Goal: Communication & Community: Answer question/provide support

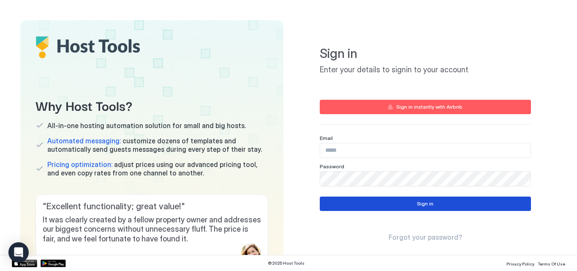
type input "**********"
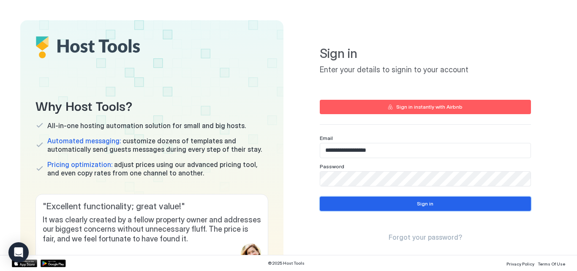
click at [332, 208] on button "Sign in" at bounding box center [425, 203] width 211 height 14
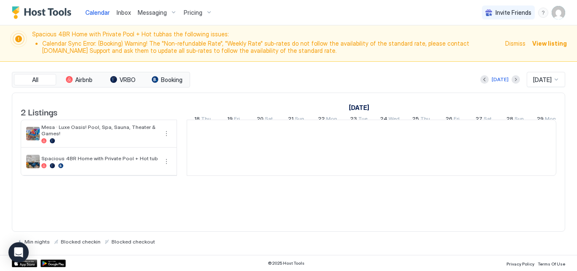
scroll to position [0, 469]
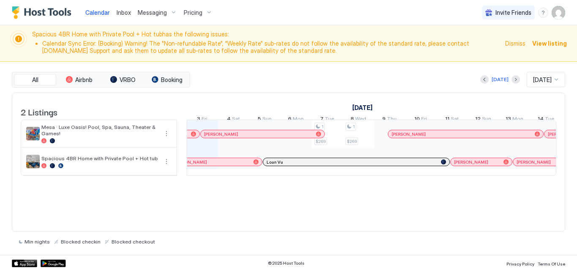
click at [408, 18] on div "Calendar Inbox Messaging Pricing Invite Friends PB" at bounding box center [288, 12] width 577 height 25
click at [515, 40] on span "Dismiss" at bounding box center [515, 43] width 20 height 9
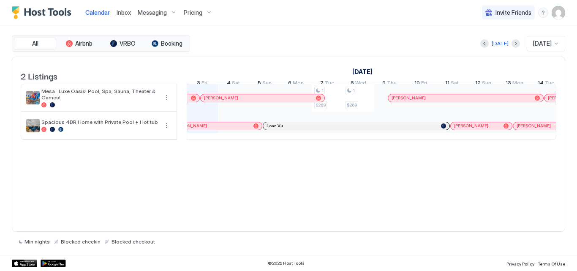
click at [125, 14] on span "Inbox" at bounding box center [124, 12] width 14 height 7
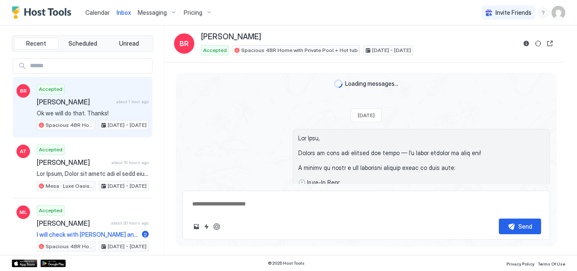
scroll to position [1279, 0]
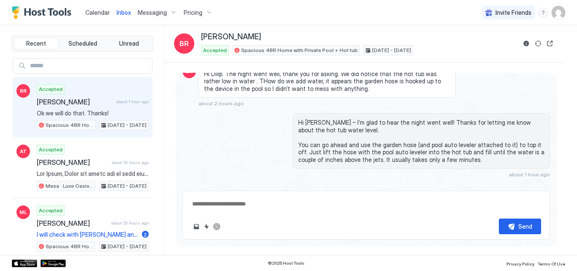
click at [233, 114] on div "Hi [PERSON_NAME] – I’m glad to hear the night went well! Thanks for letting me …" at bounding box center [365, 145] width 367 height 64
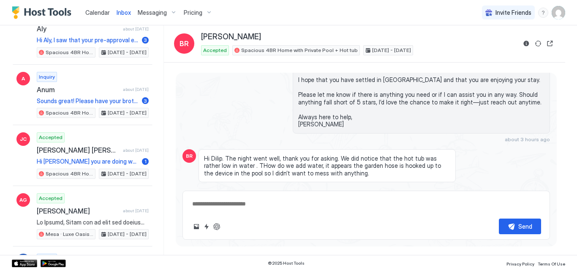
scroll to position [3665, 0]
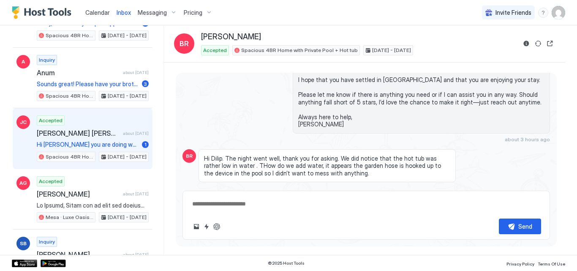
click at [64, 136] on span "[PERSON_NAME] [PERSON_NAME]" at bounding box center [78, 133] width 83 height 8
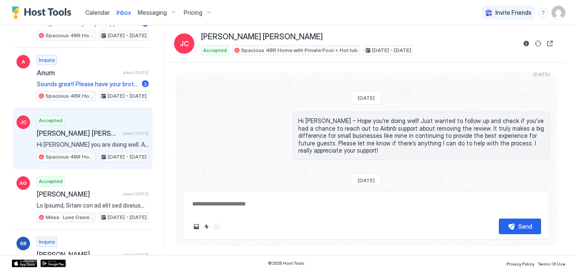
scroll to position [2154, 0]
click at [228, 194] on div "Hi [PERSON_NAME] you are doing well. Appreciate if you can reach out to AirBnB …" at bounding box center [365, 215] width 367 height 42
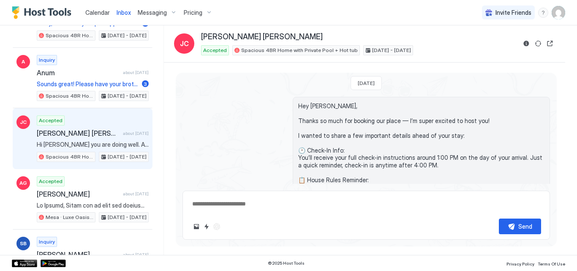
scroll to position [0, 0]
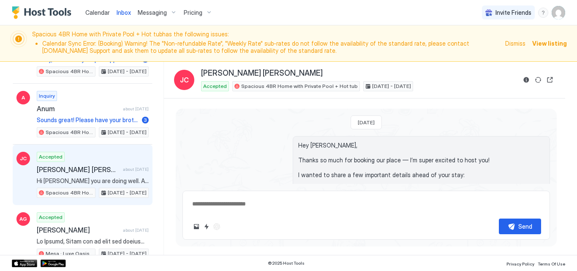
type textarea "*"
